Goal: Find specific page/section: Find specific page/section

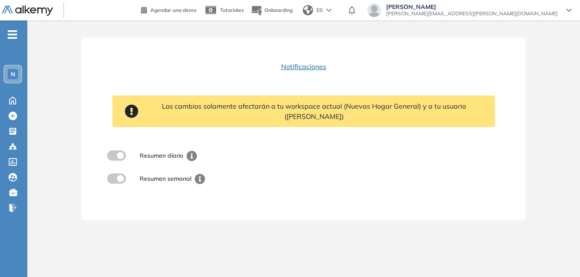
click at [17, 76] on div "N" at bounding box center [13, 74] width 10 height 10
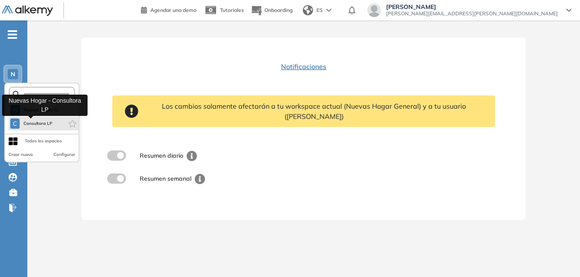
click at [25, 121] on span "Consultora LP" at bounding box center [38, 123] width 30 height 7
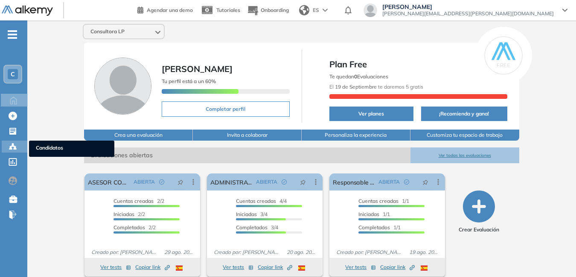
click at [46, 146] on span "Candidatos" at bounding box center [72, 148] width 72 height 9
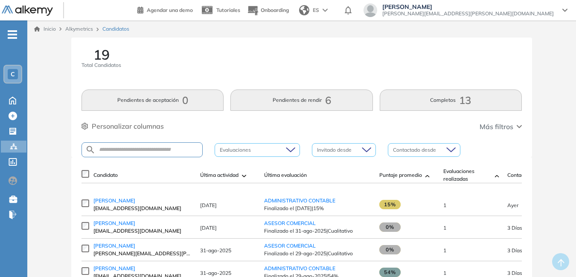
click at [14, 76] on span "C" at bounding box center [13, 74] width 4 height 7
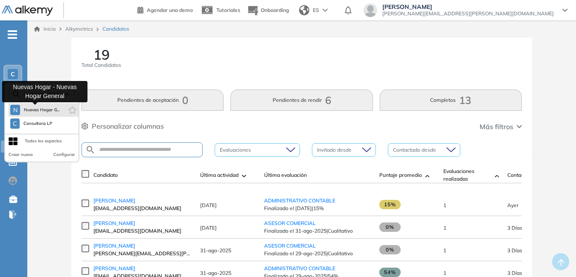
click at [47, 111] on span "Nuevas Hogar G..." at bounding box center [41, 110] width 36 height 7
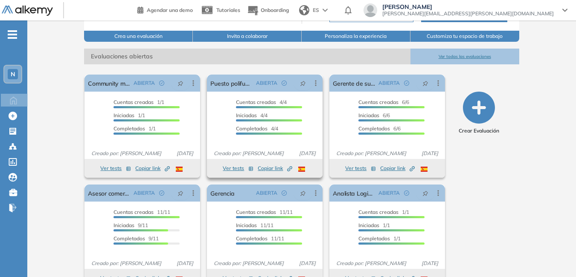
scroll to position [121, 0]
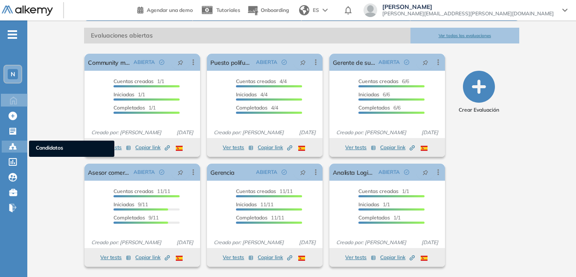
click at [56, 148] on span "Candidatos" at bounding box center [72, 148] width 72 height 9
